Goal: Information Seeking & Learning: Learn about a topic

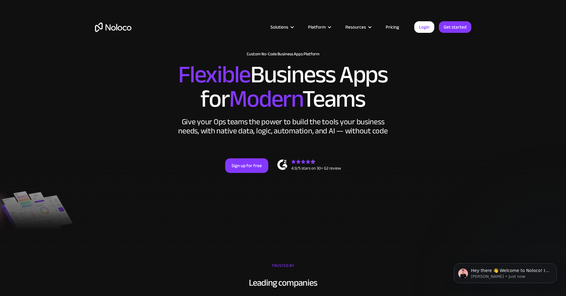
click at [395, 25] on link "Pricing" at bounding box center [392, 27] width 29 height 8
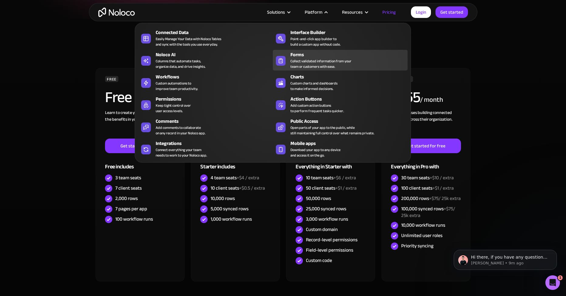
click at [320, 66] on div "Collect validated information from your team or customers with ease." at bounding box center [321, 63] width 61 height 11
